Goal: Information Seeking & Learning: Check status

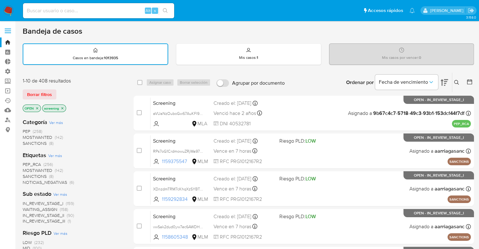
click at [28, 175] on span "SANCTIONS" at bounding box center [35, 176] width 24 height 6
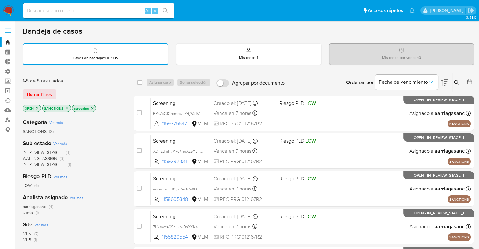
click at [67, 109] on icon "close-filter" at bounding box center [67, 108] width 4 height 4
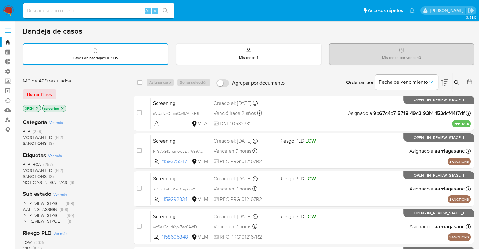
click at [28, 169] on span "MOSTWANTED" at bounding box center [38, 170] width 30 height 6
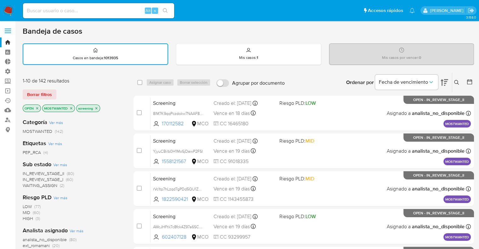
click at [71, 108] on icon "close-filter" at bounding box center [71, 108] width 2 height 2
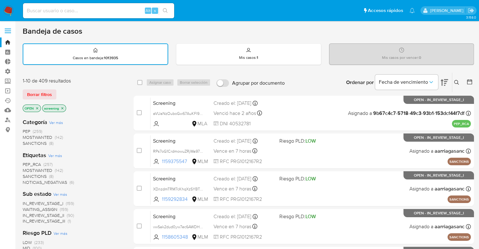
click at [24, 161] on span "PEP_RCA" at bounding box center [32, 164] width 18 height 6
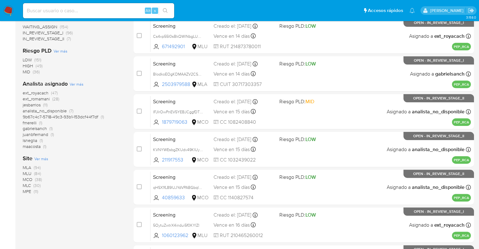
scroll to position [158, 0]
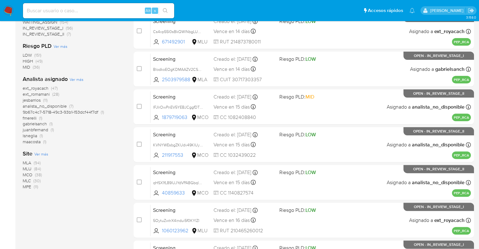
click at [110, 132] on div "ext_royacach (47) ext_romamani (28) jesbarrios (11) analista_no_disponible (7) …" at bounding box center [73, 115] width 101 height 60
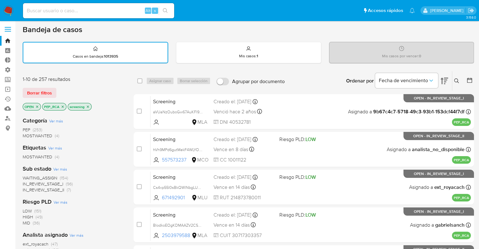
scroll to position [0, 0]
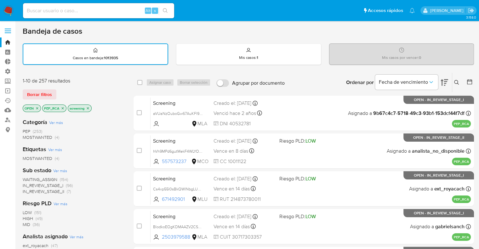
click at [63, 108] on icon "close-filter" at bounding box center [63, 108] width 4 height 4
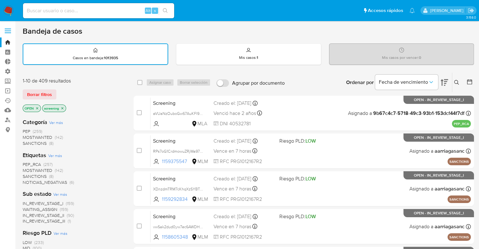
click at [62, 94] on div "Borrar filtros" at bounding box center [73, 94] width 101 height 10
click at [62, 89] on div "Borrar filtros" at bounding box center [73, 94] width 101 height 10
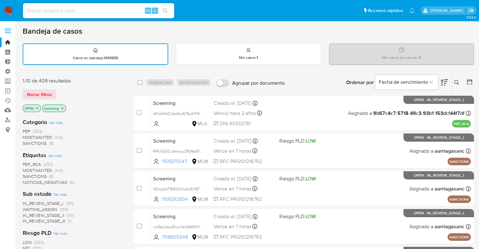
click at [85, 87] on div "1-10 de 409 resultados Borrar filtros OPEN screening" at bounding box center [73, 96] width 101 height 36
click at [60, 92] on div "Borrar filtros" at bounding box center [73, 94] width 101 height 10
click at [26, 175] on span "SANCTIONS" at bounding box center [35, 176] width 24 height 6
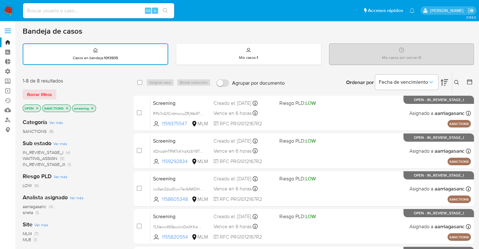
click at [65, 108] on icon "close-filter" at bounding box center [67, 108] width 4 height 4
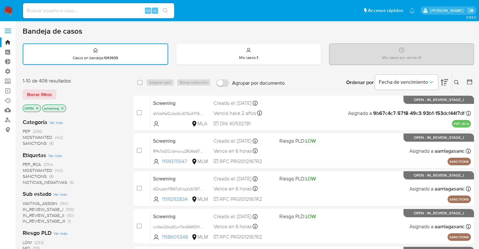
click at [60, 90] on div "Borrar filtros" at bounding box center [73, 94] width 101 height 10
click at [26, 170] on span "MOSTWANTED" at bounding box center [38, 170] width 30 height 6
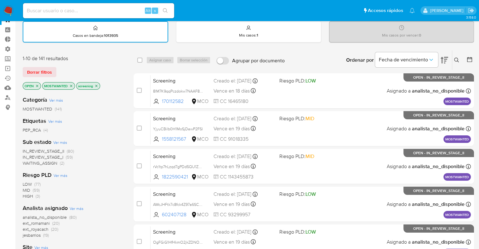
scroll to position [32, 0]
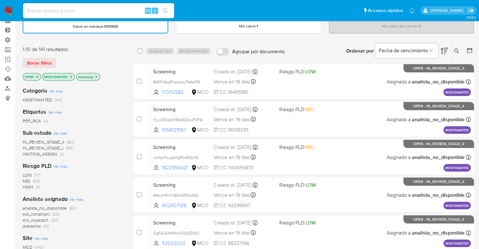
click at [70, 76] on icon "close-filter" at bounding box center [71, 77] width 4 height 4
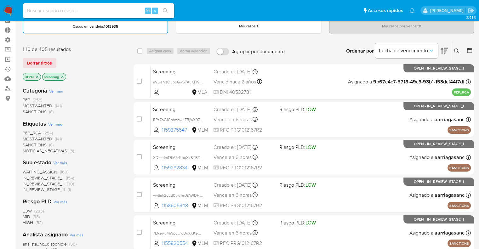
click at [25, 131] on span "PEP_RCA" at bounding box center [32, 133] width 18 height 6
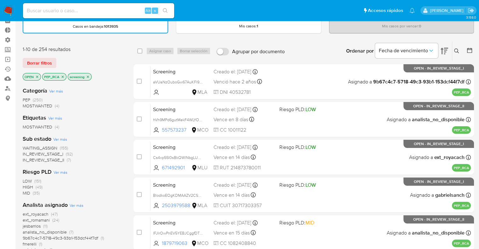
click at [72, 63] on div "Borrar filtros" at bounding box center [73, 63] width 101 height 10
click at [63, 76] on icon "close-filter" at bounding box center [63, 77] width 2 height 2
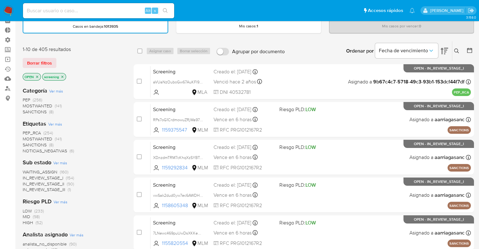
click at [62, 62] on div "Borrar filtros" at bounding box center [73, 63] width 101 height 10
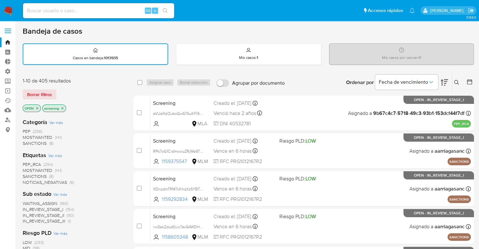
click at [25, 161] on span "PEP_RCA" at bounding box center [32, 164] width 18 height 6
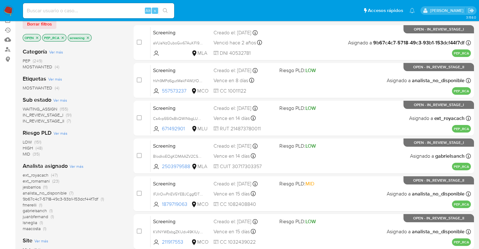
scroll to position [95, 0]
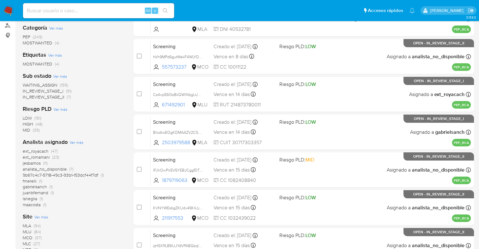
click at [25, 156] on span "ext_romamani" at bounding box center [36, 157] width 27 height 6
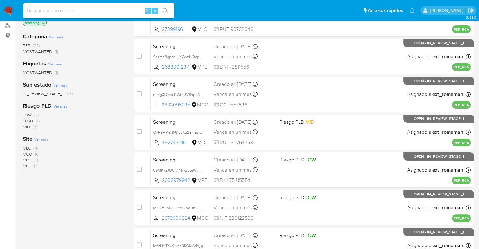
click at [112, 104] on div "Riesgo PLD Ver más LOW (8) HIGH (7) MID (3)" at bounding box center [73, 116] width 101 height 28
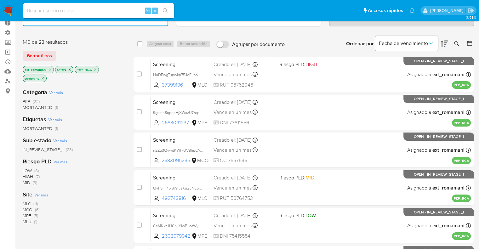
scroll to position [32, 0]
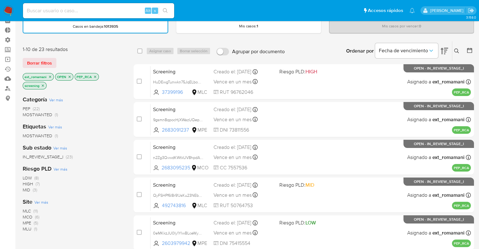
click at [50, 76] on icon "close-filter" at bounding box center [50, 77] width 2 height 2
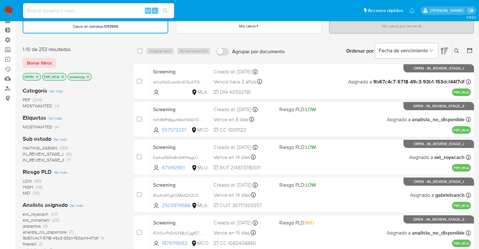
click at [27, 147] on span "WAITING_ASSIGN" at bounding box center [40, 148] width 35 height 6
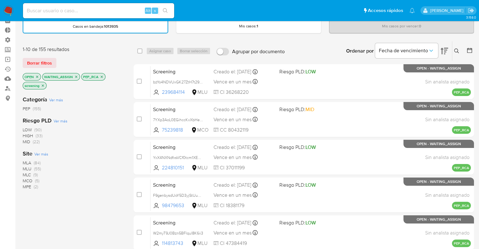
click at [67, 60] on div "Borrar filtros" at bounding box center [73, 63] width 101 height 10
click at [75, 76] on icon "close-filter" at bounding box center [76, 77] width 4 height 4
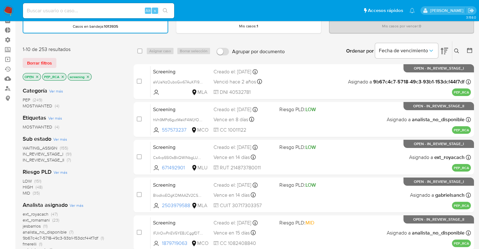
click at [63, 76] on icon "close-filter" at bounding box center [63, 77] width 4 height 4
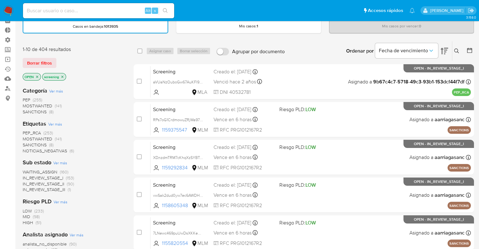
click at [57, 60] on div "Borrar filtros" at bounding box center [73, 63] width 101 height 10
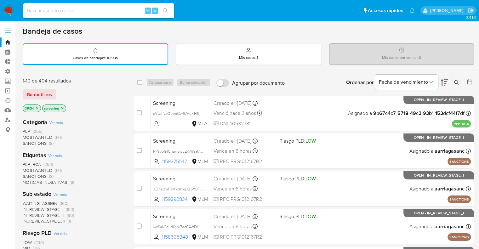
click at [60, 89] on div "Borrar filtros" at bounding box center [73, 94] width 101 height 10
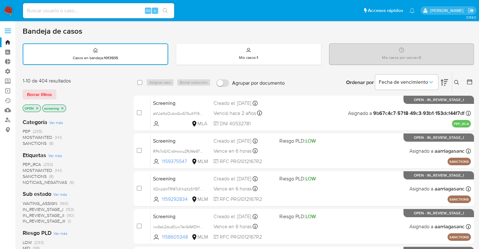
click at [61, 90] on div "Borrar filtros" at bounding box center [73, 94] width 101 height 10
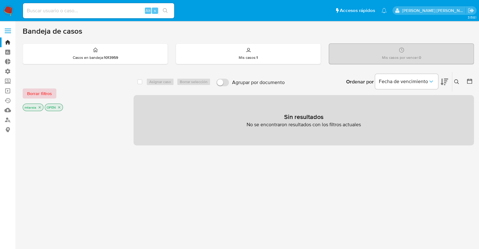
click at [51, 97] on span "Borrar filtros" at bounding box center [39, 93] width 25 height 9
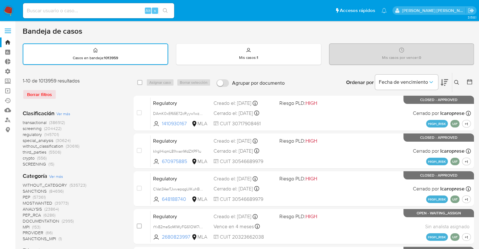
click at [470, 83] on icon at bounding box center [470, 82] width 6 height 6
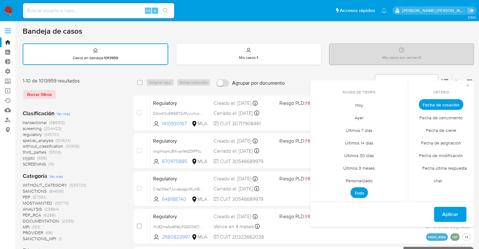
click at [423, 152] on span "Fecha de modificación" at bounding box center [441, 155] width 57 height 13
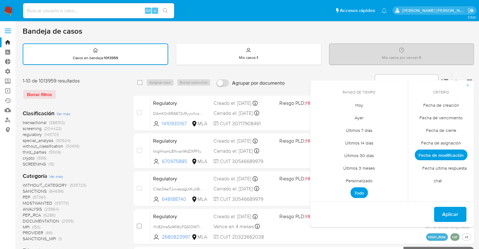
click at [355, 100] on span "Hoy" at bounding box center [359, 105] width 21 height 13
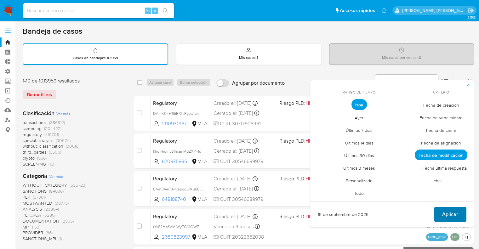
click at [445, 211] on span "Aplicar" at bounding box center [450, 215] width 16 height 14
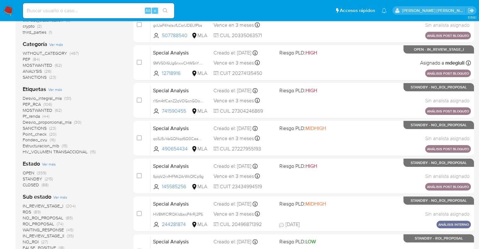
scroll to position [252, 0]
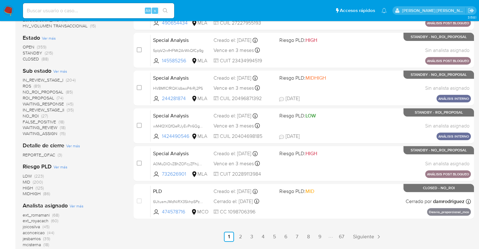
click at [25, 221] on span "ext_royacach" at bounding box center [36, 221] width 26 height 6
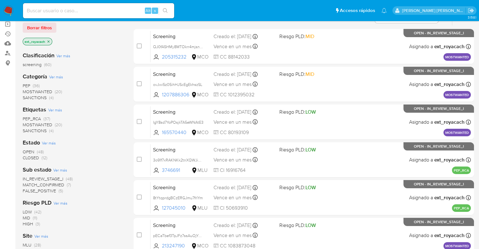
scroll to position [63, 0]
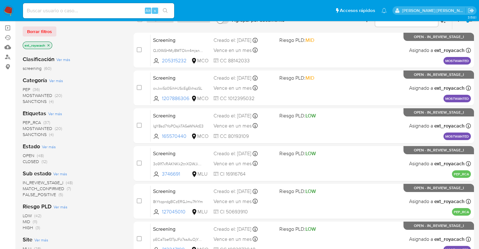
click at [47, 44] on icon "close-filter" at bounding box center [49, 45] width 4 height 4
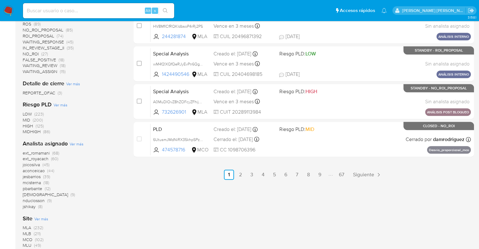
scroll to position [315, 0]
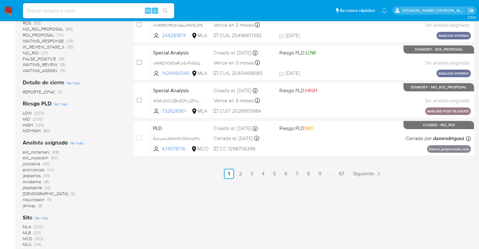
click at [25, 157] on span "ext_royacach" at bounding box center [36, 158] width 26 height 6
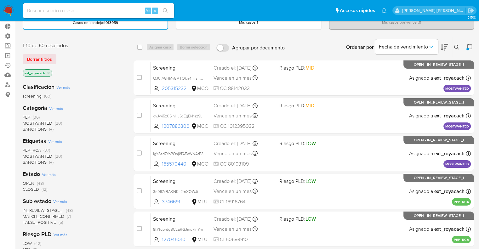
scroll to position [19, 0]
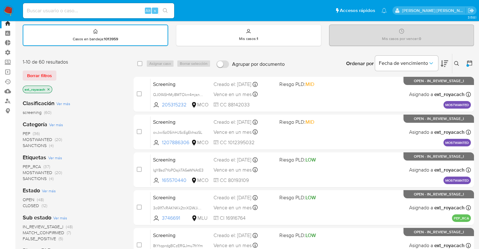
click at [49, 89] on icon "close-filter" at bounding box center [49, 90] width 4 height 4
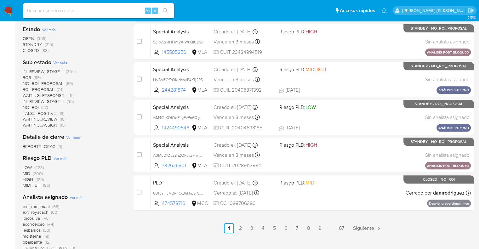
scroll to position [271, 0]
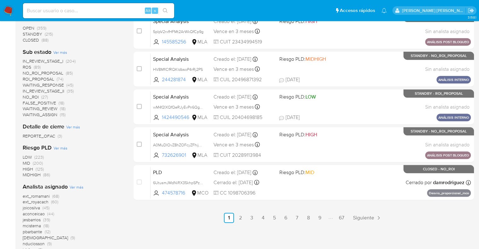
click at [24, 194] on span "ext_romamani" at bounding box center [36, 196] width 27 height 6
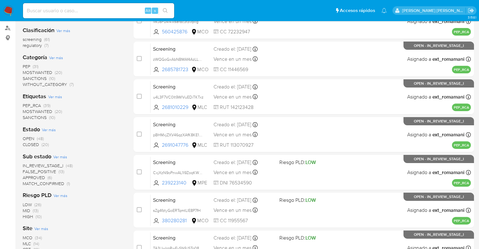
scroll to position [82, 0]
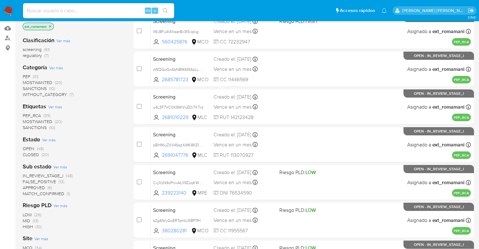
click at [95, 165] on div "Sub estado Ver más IN_REVIEW_STAGE_I (48) FALSE_POSITIVE (13) APPROVED (6) MATC…" at bounding box center [73, 180] width 101 height 34
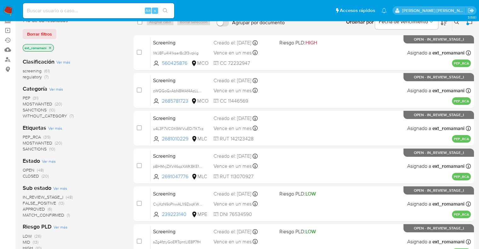
scroll to position [50, 0]
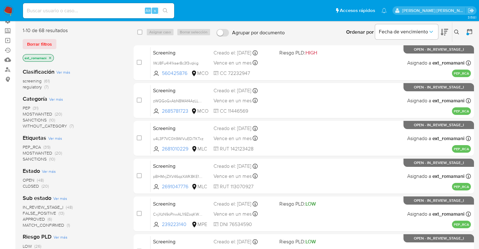
click at [51, 57] on icon "close-filter" at bounding box center [50, 58] width 2 height 2
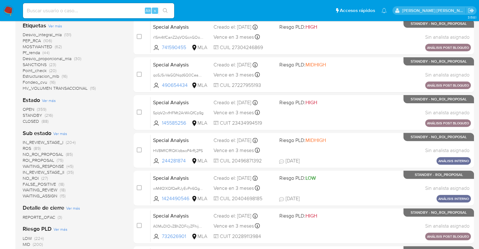
scroll to position [176, 0]
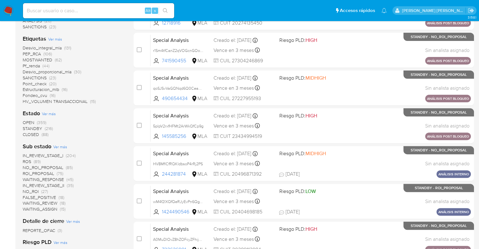
click at [26, 135] on span "CLOSED" at bounding box center [31, 134] width 16 height 6
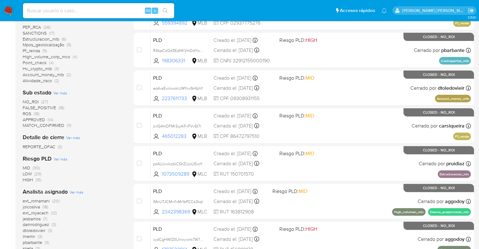
click at [25, 199] on span "ext_romamani" at bounding box center [36, 201] width 27 height 6
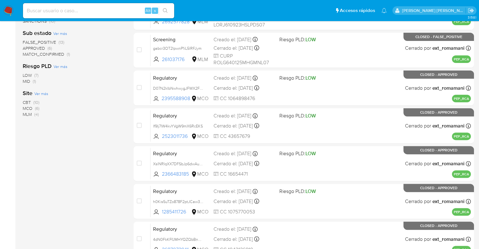
click at [25, 113] on span "MLM" at bounding box center [27, 114] width 9 height 6
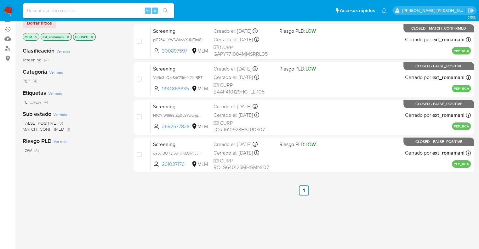
scroll to position [40, 0]
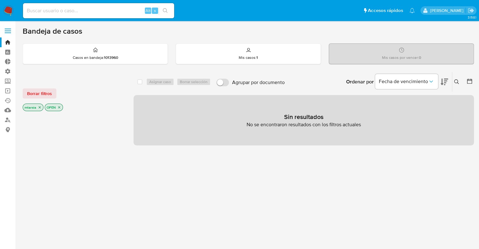
click at [470, 80] on icon at bounding box center [469, 81] width 5 height 5
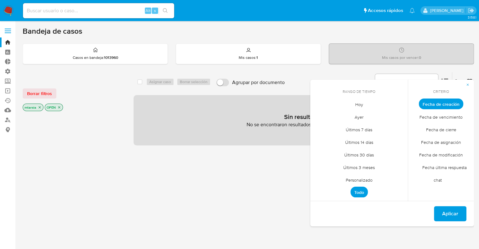
click at [347, 180] on span "Personalizado" at bounding box center [359, 180] width 40 height 13
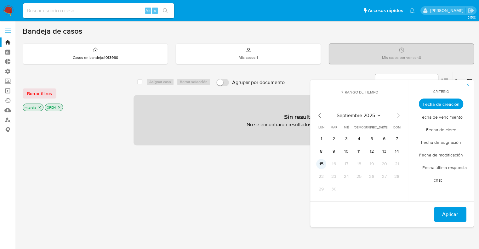
click at [324, 166] on button "15" at bounding box center [321, 164] width 10 height 10
click at [421, 152] on span "Fecha de modificación" at bounding box center [441, 154] width 57 height 13
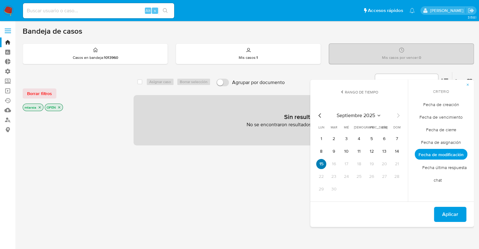
click at [321, 164] on button "15" at bounding box center [321, 164] width 10 height 10
click at [439, 216] on button "Aplicar" at bounding box center [450, 214] width 32 height 15
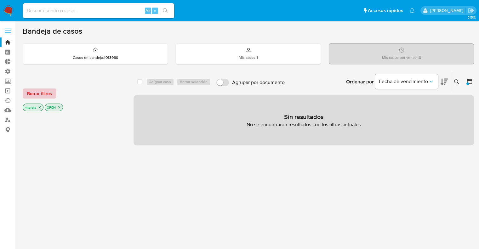
click at [53, 92] on button "Borrar filtros" at bounding box center [40, 94] width 34 height 10
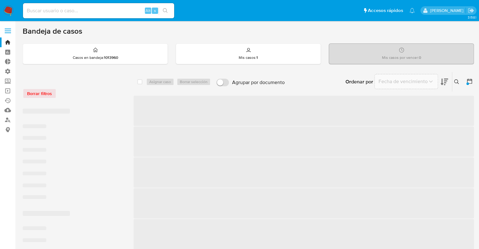
click at [81, 91] on div "Borrar filtros" at bounding box center [73, 94] width 101 height 10
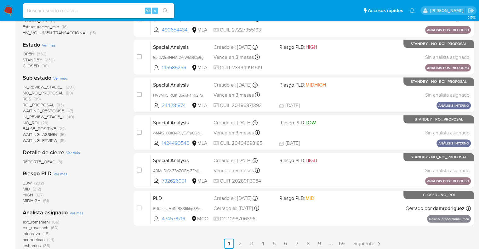
scroll to position [284, 0]
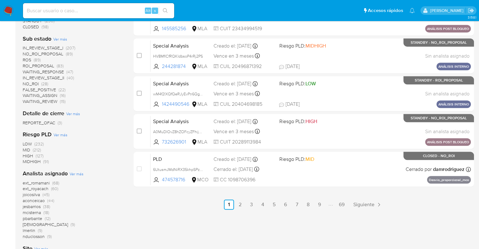
click at [22, 183] on main "3.158.1" at bounding box center [239, 37] width 479 height 643
click at [26, 183] on span "ext_romamani" at bounding box center [36, 183] width 27 height 6
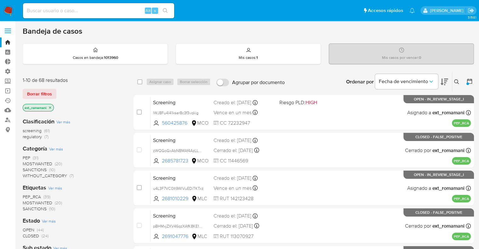
click at [60, 89] on div "Borrar filtros" at bounding box center [73, 94] width 101 height 10
